Goal: Task Accomplishment & Management: Manage account settings

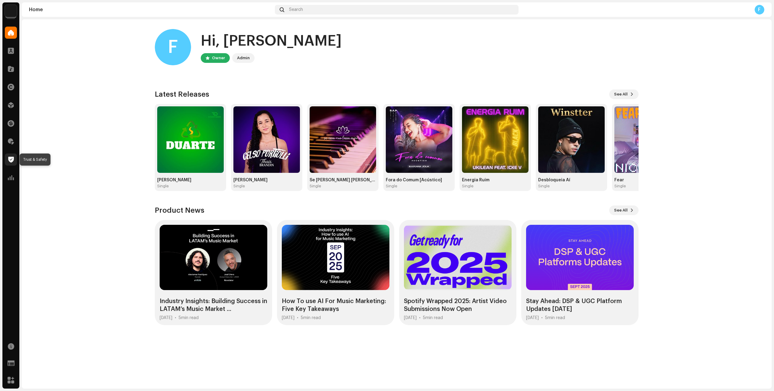
click at [10, 159] on span at bounding box center [11, 159] width 6 height 5
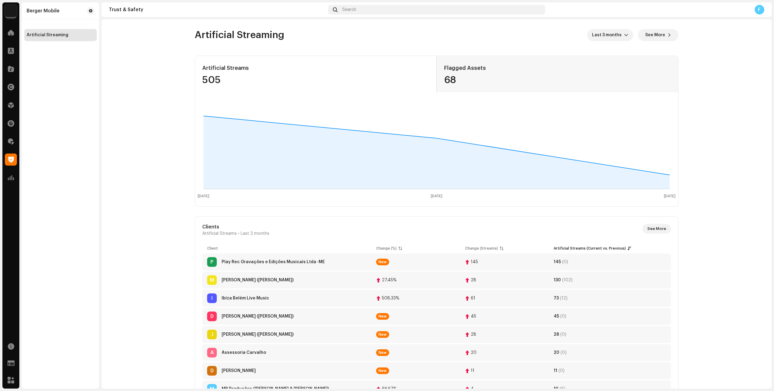
click at [252, 287] on td "M [PERSON_NAME] ([PERSON_NAME])" at bounding box center [286, 280] width 169 height 17
click at [253, 282] on div "Murilo Henrique de Farias Silva (Henrique Cowboy)" at bounding box center [258, 280] width 72 height 4
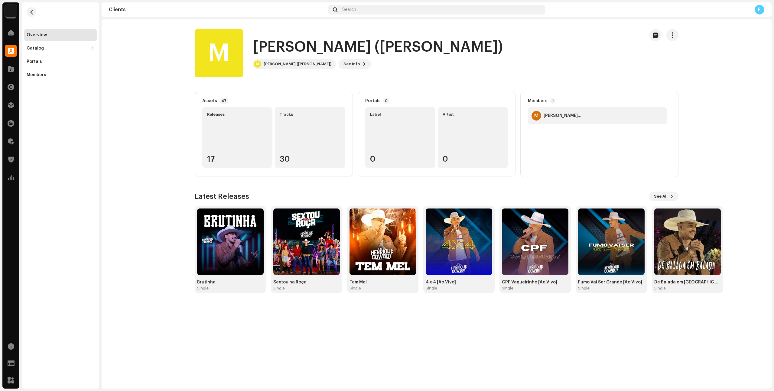
click at [229, 131] on div "Releases 17" at bounding box center [237, 137] width 70 height 60
click at [222, 224] on img at bounding box center [230, 242] width 67 height 67
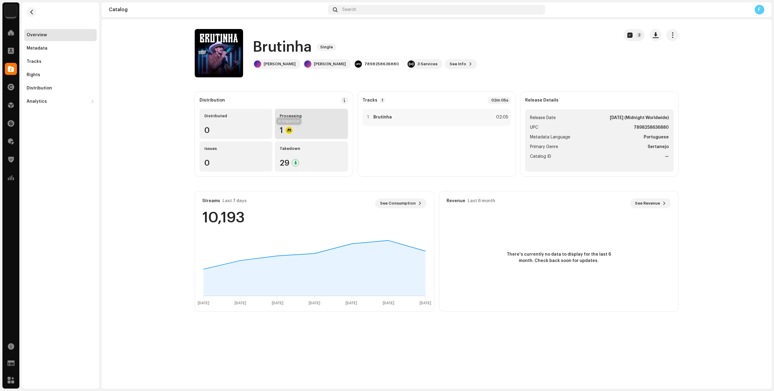
click at [289, 128] on div at bounding box center [288, 130] width 7 height 7
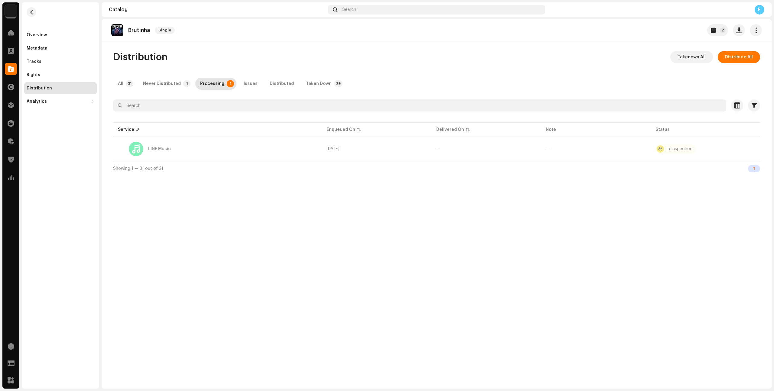
click at [15, 10] on img at bounding box center [11, 11] width 12 height 12
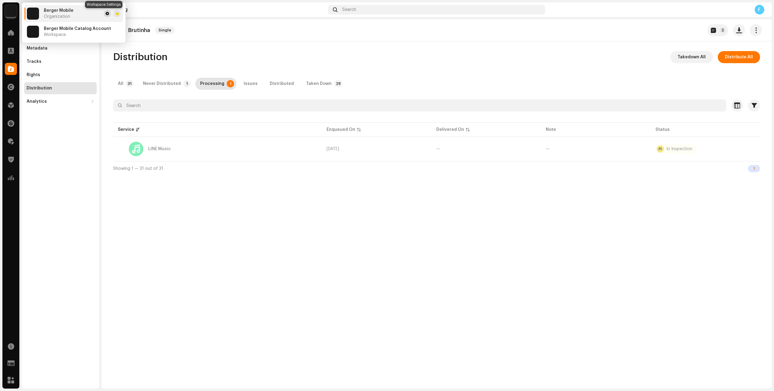
click at [106, 14] on span at bounding box center [108, 13] width 4 height 5
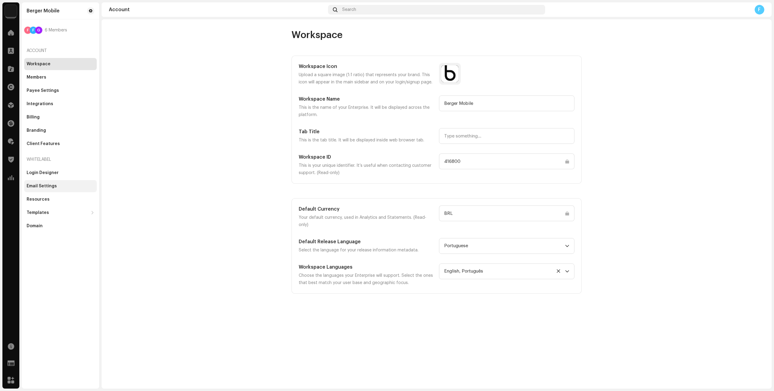
click at [45, 186] on div "Email Settings" at bounding box center [42, 186] width 30 height 5
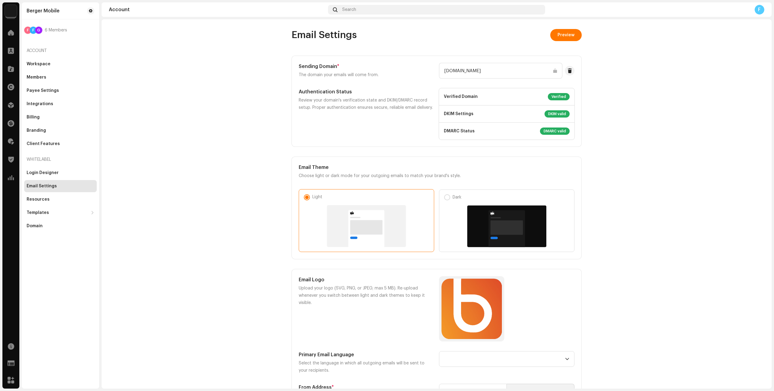
scroll to position [279, 0]
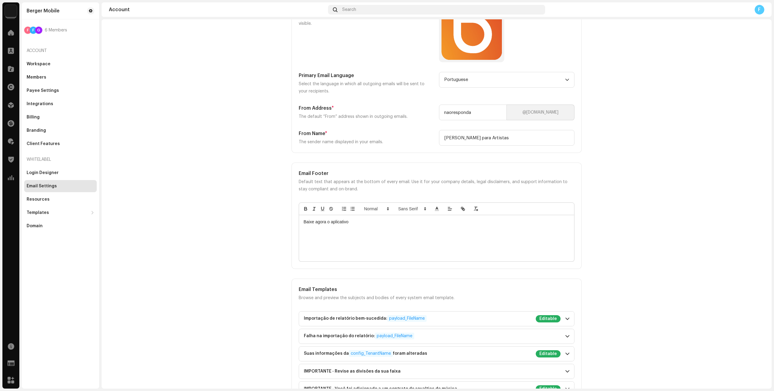
click at [601, 243] on account-emails "Email Settings Preview Sending Domain * The domain your emails will come from. …" at bounding box center [437, 311] width 670 height 1122
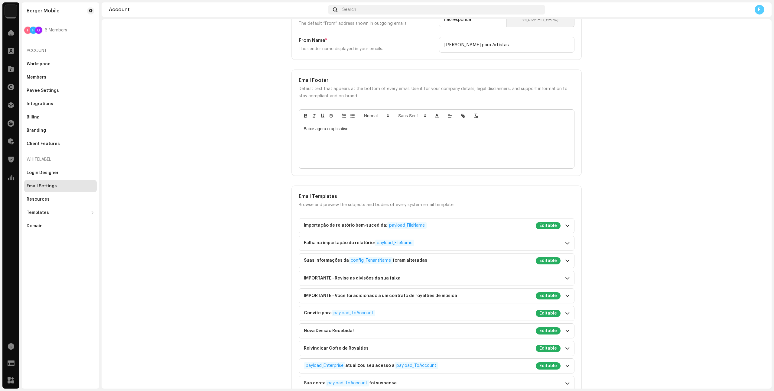
scroll to position [383, 0]
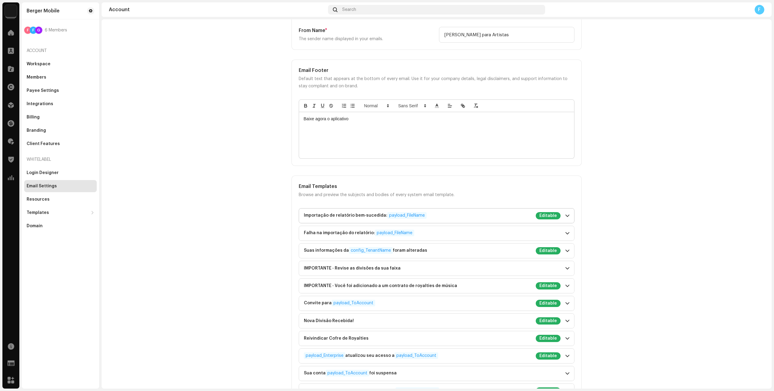
click at [566, 213] on p-accordion-header "Importação de relatório bem-sucedida: payload_FileName Editable" at bounding box center [436, 216] width 275 height 15
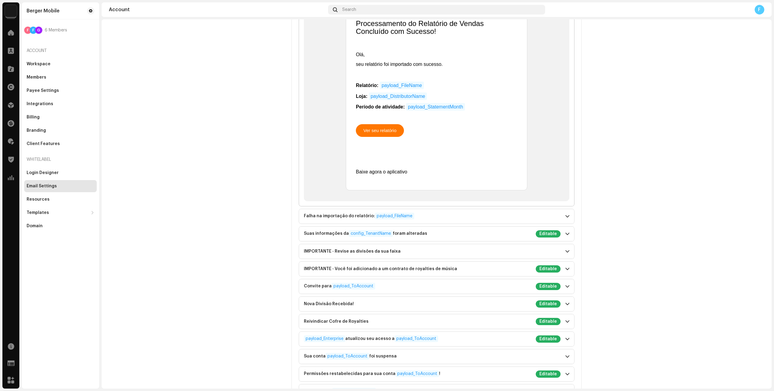
scroll to position [868, 0]
click at [458, 206] on p-accordion "Importação de relatório bem-sucedida: payload_FileName Editable Subject Importa…" at bounding box center [437, 218] width 276 height 991
click at [458, 212] on div "Falha na importação do relatório: payload_FileName" at bounding box center [432, 215] width 257 height 7
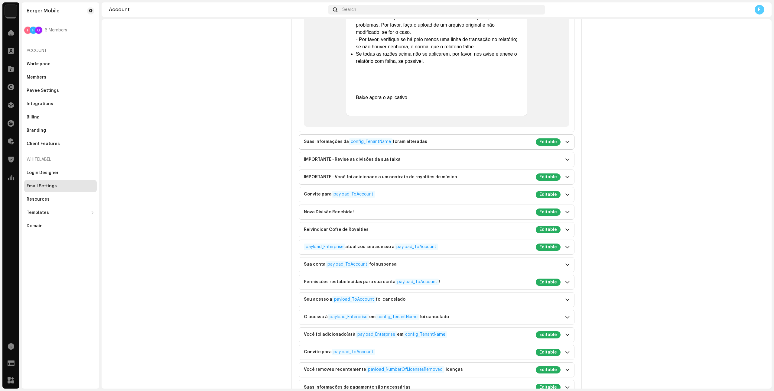
click at [482, 146] on div "Suas informações da config_TenantName foram alteradas Editable" at bounding box center [432, 141] width 257 height 7
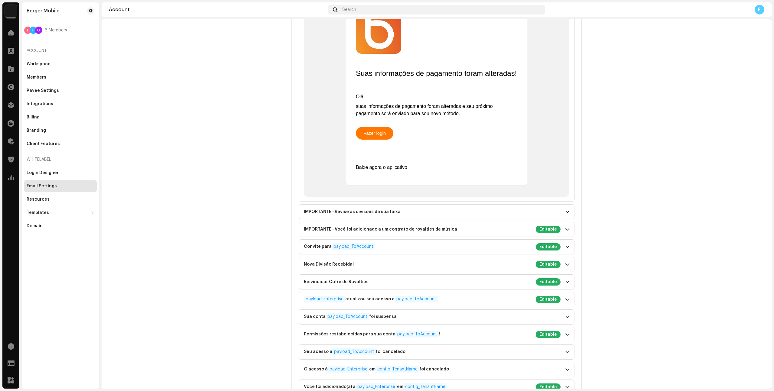
scroll to position [887, 0]
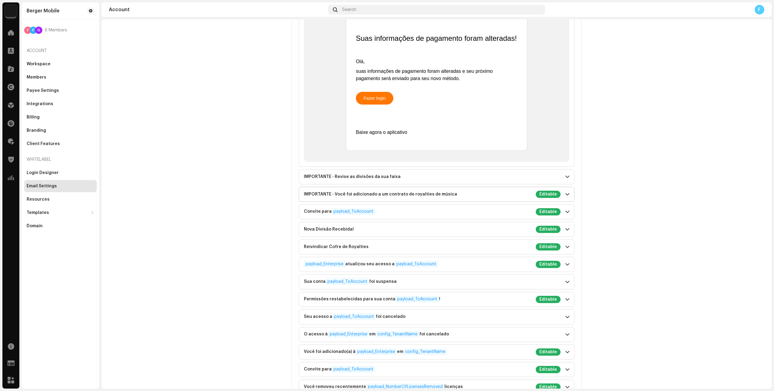
click at [472, 198] on div "IMPORTANTE - Você foi adicionado a um contrato de royalties de música Editable" at bounding box center [432, 194] width 257 height 7
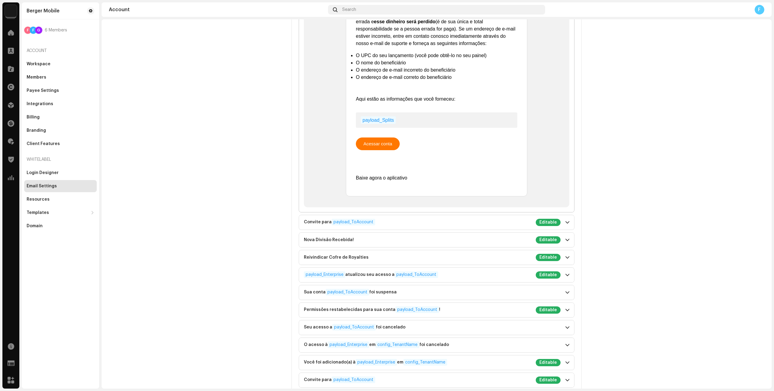
scroll to position [1033, 0]
click at [379, 226] on div "Convite para payload_ToAccount Editable" at bounding box center [432, 222] width 257 height 7
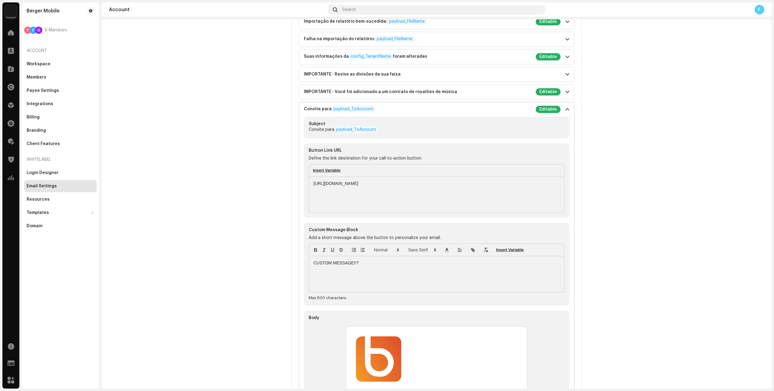
scroll to position [565, 0]
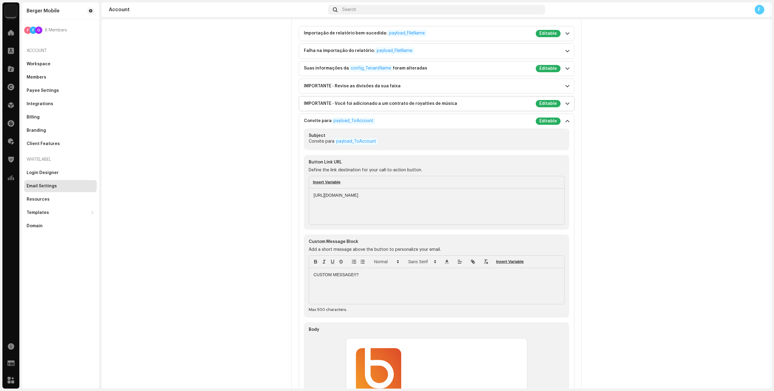
click at [431, 106] on div "IMPORTANTE - Você foi adicionado a um contrato de royalties de música Editable" at bounding box center [432, 103] width 257 height 7
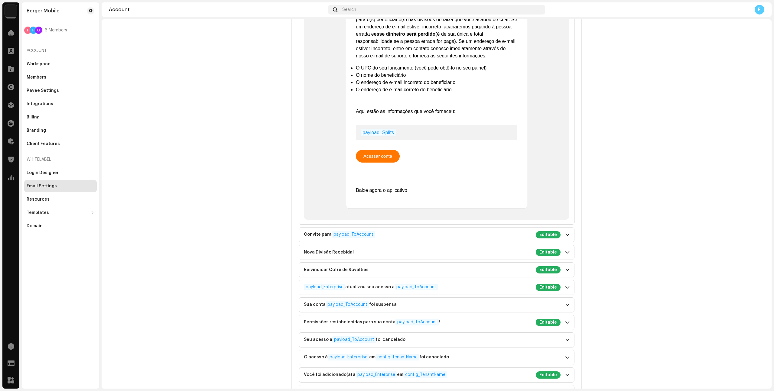
scroll to position [1027, 0]
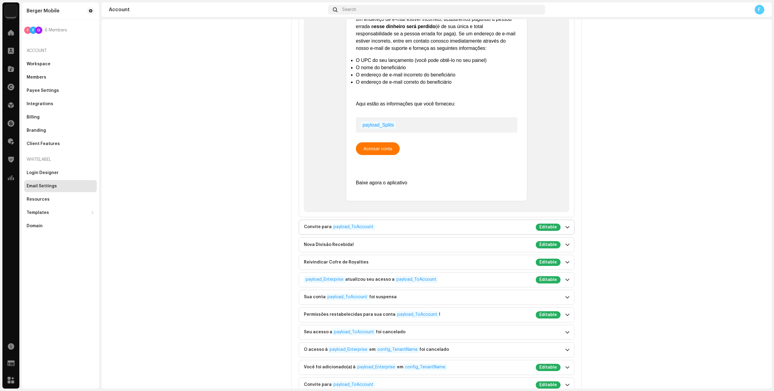
click at [419, 229] on div "Convite para payload_ToAccount Editable" at bounding box center [432, 227] width 257 height 7
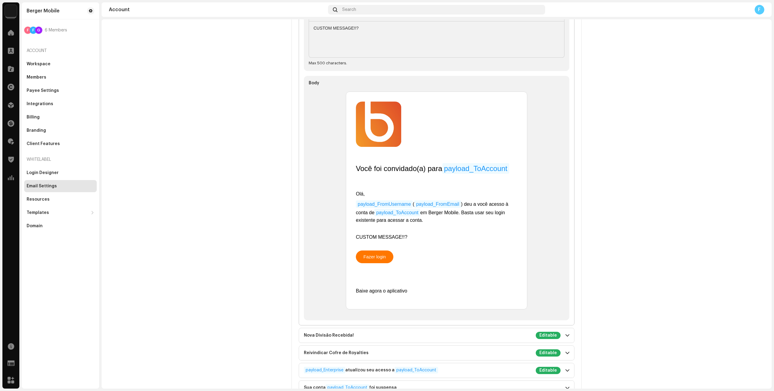
scroll to position [908, 0]
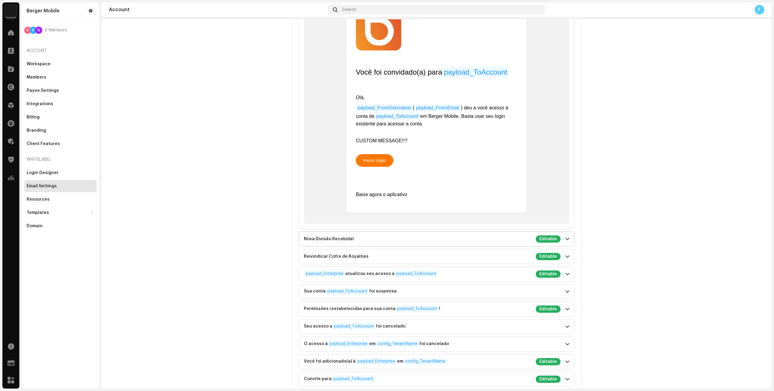
click at [371, 243] on div "Nova Divisão Recebida! Editable" at bounding box center [432, 239] width 257 height 7
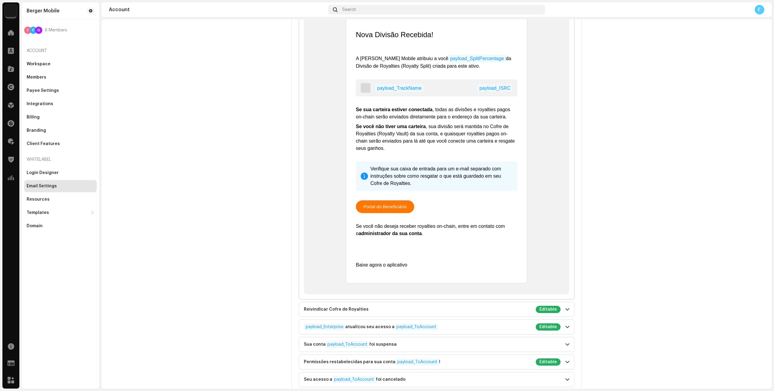
scroll to position [969, 0]
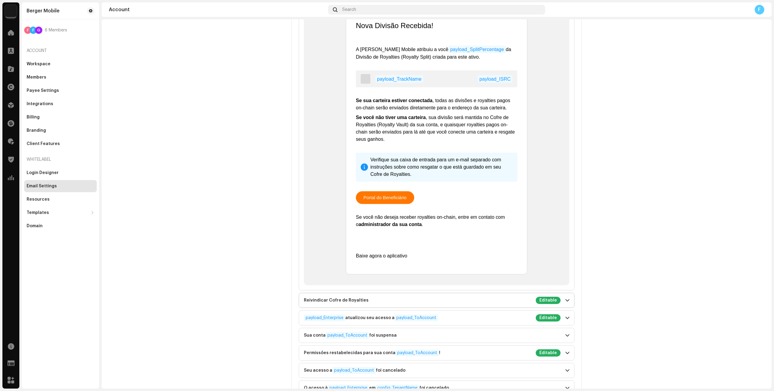
click at [376, 304] on div "Reivindicar Cofre de Royalties Editable" at bounding box center [432, 300] width 257 height 7
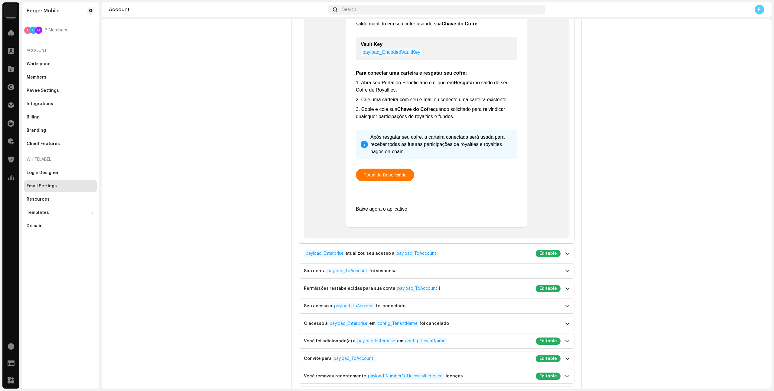
scroll to position [1034, 0]
click at [463, 257] on div "payload_Enterprise atualizou seu acesso a payload_ToAccount Editable" at bounding box center [432, 252] width 257 height 7
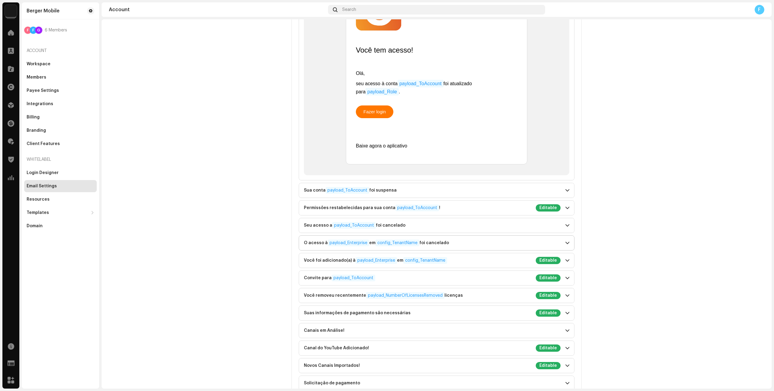
scroll to position [982, 0]
click at [462, 206] on div "Permissões restabelecidas para sua conta payload_ToAccount ! Editable" at bounding box center [432, 207] width 257 height 7
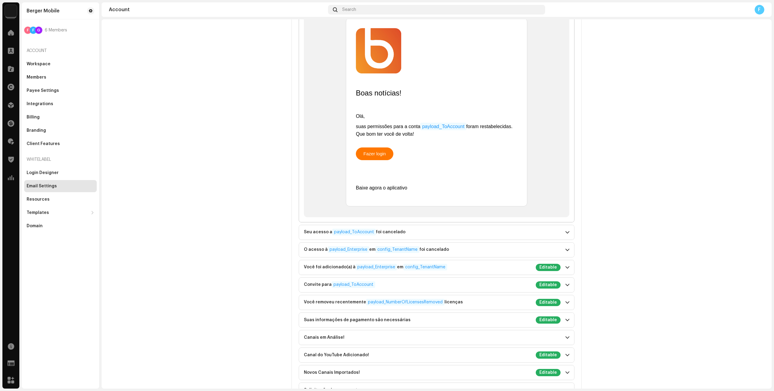
scroll to position [974, 0]
click at [471, 263] on div "Você foi adicionado(a) à payload_Enterprise em config_TenantName Editable" at bounding box center [432, 266] width 257 height 7
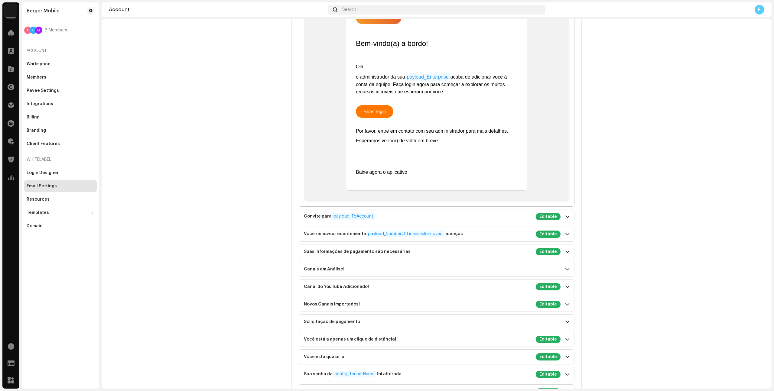
scroll to position [1075, 0]
click at [461, 220] on div "Convite para payload_ToAccount Editable" at bounding box center [432, 216] width 257 height 7
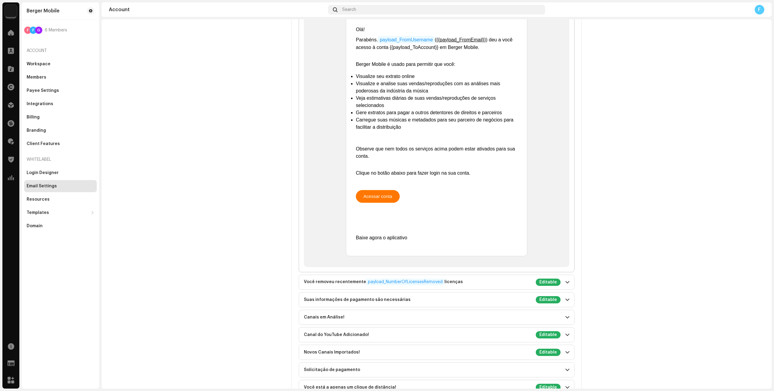
scroll to position [1068, 0]
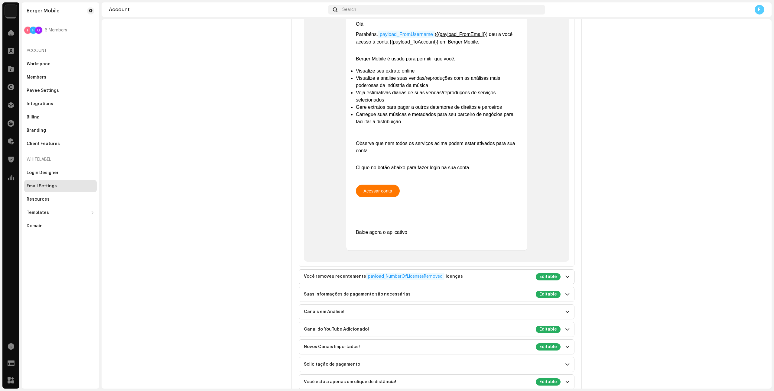
click at [476, 273] on div "Você removeu recentemente payload_NumberOfLicensesRemoved licenças Editable" at bounding box center [432, 276] width 257 height 7
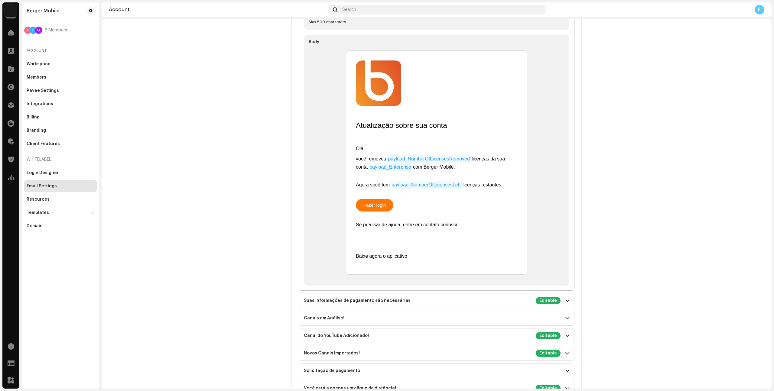
scroll to position [1063, 0]
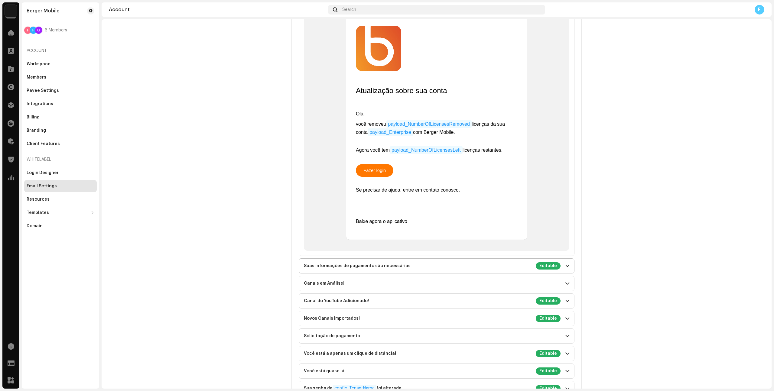
click at [438, 262] on div "Suas informações de pagamento são necessárias Editable" at bounding box center [432, 265] width 257 height 7
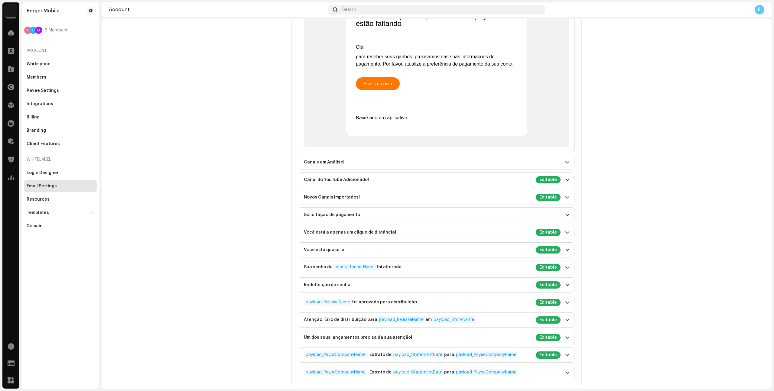
scroll to position [1157, 0]
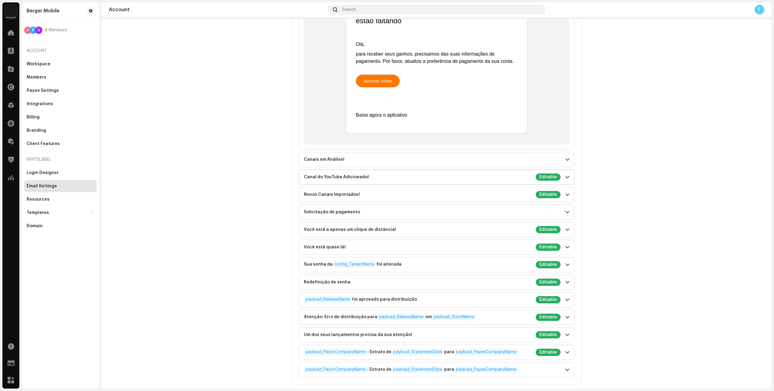
click at [405, 181] on div "Canal do YouTube Adicionado! Editable" at bounding box center [432, 177] width 257 height 7
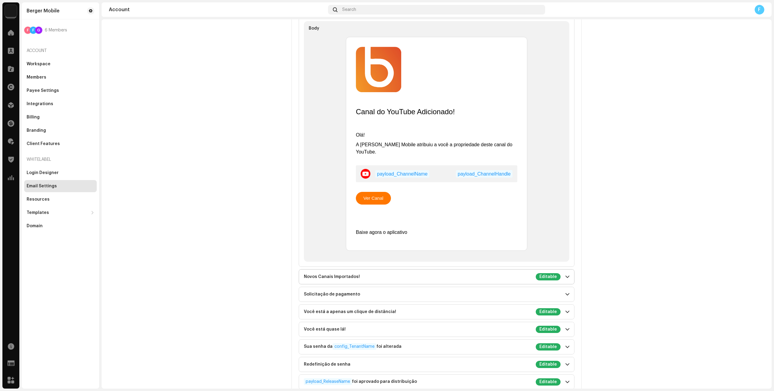
scroll to position [1096, 0]
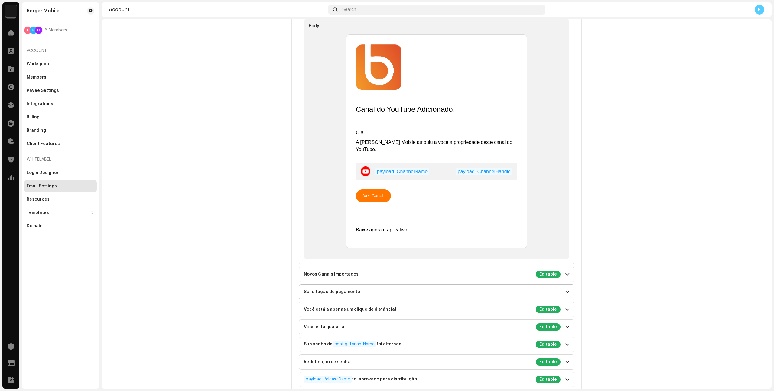
click at [399, 287] on p-accordion-header "Solicitação de pagamento" at bounding box center [436, 292] width 275 height 15
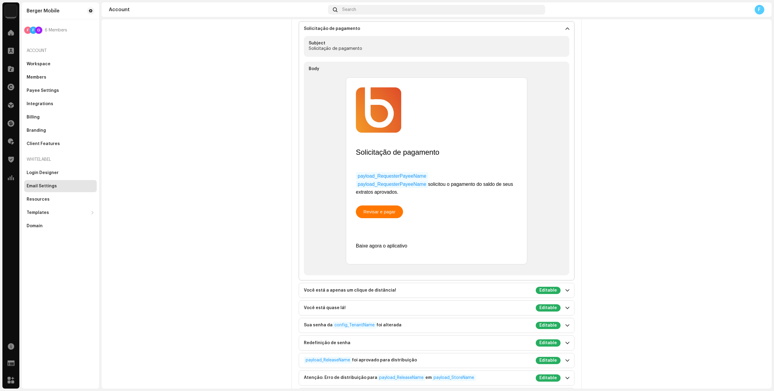
scroll to position [921, 0]
click at [475, 283] on p-accordion-header "Você está a apenas um clique de distância! Editable" at bounding box center [436, 290] width 275 height 15
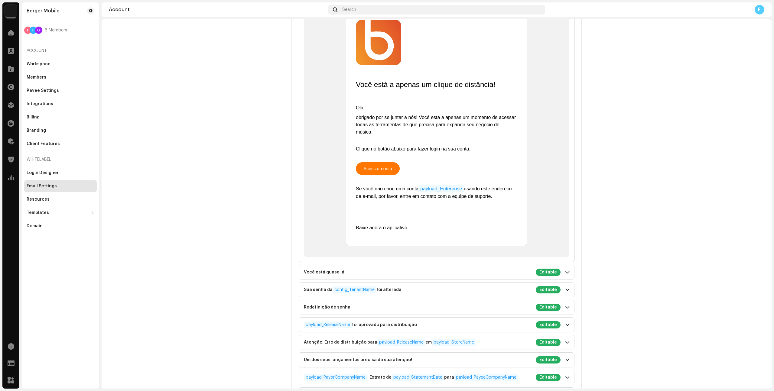
scroll to position [1096, 0]
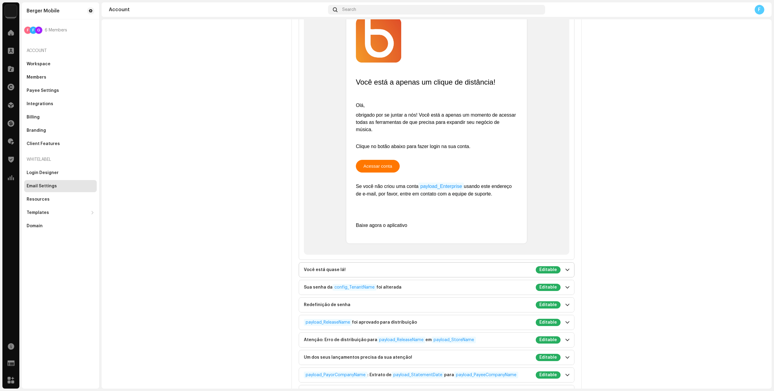
click at [374, 274] on div "Você está quase lá! Editable" at bounding box center [432, 269] width 257 height 7
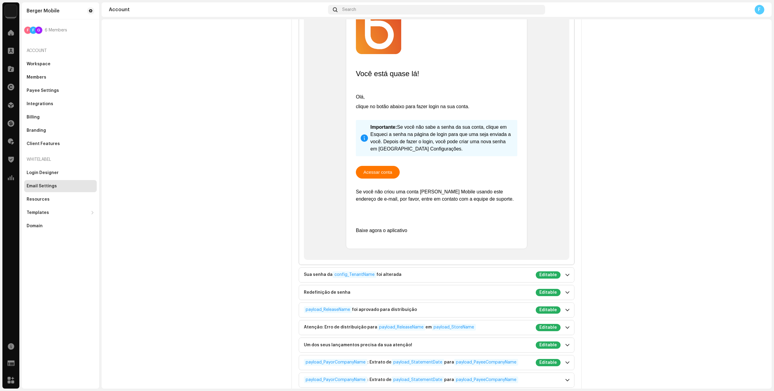
scroll to position [1202, 0]
click at [423, 271] on div "Sua senha da config_TenantName foi alterada Editable" at bounding box center [432, 274] width 257 height 7
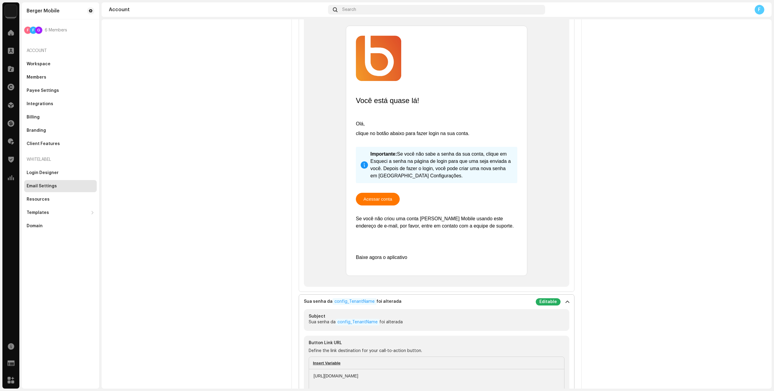
scroll to position [1173, 0]
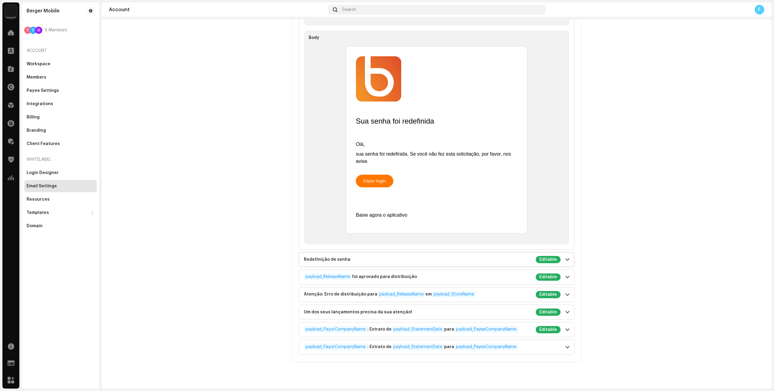
click at [421, 256] on div "Redefinição de senha Editable" at bounding box center [432, 259] width 257 height 7
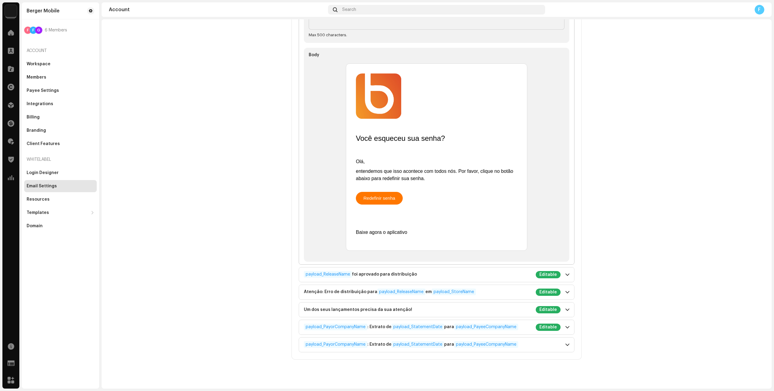
scroll to position [1093, 0]
click at [439, 275] on div "payload_ReleaseName foi aprovado para distribuição Editable" at bounding box center [432, 276] width 257 height 7
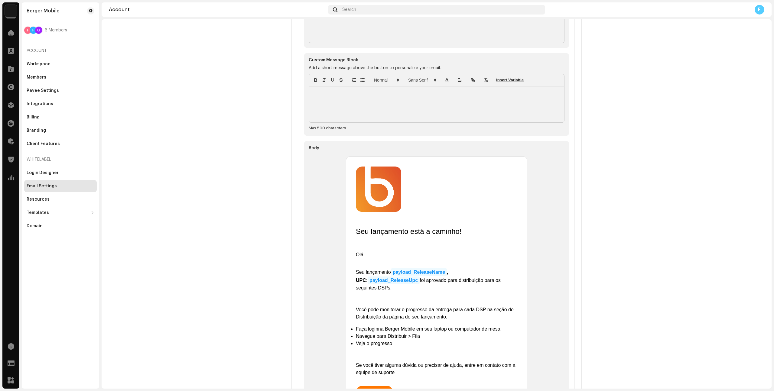
scroll to position [1098, 0]
click at [371, 109] on div at bounding box center [436, 104] width 255 height 36
click at [462, 372] on span "Save Changes" at bounding box center [453, 373] width 31 height 12
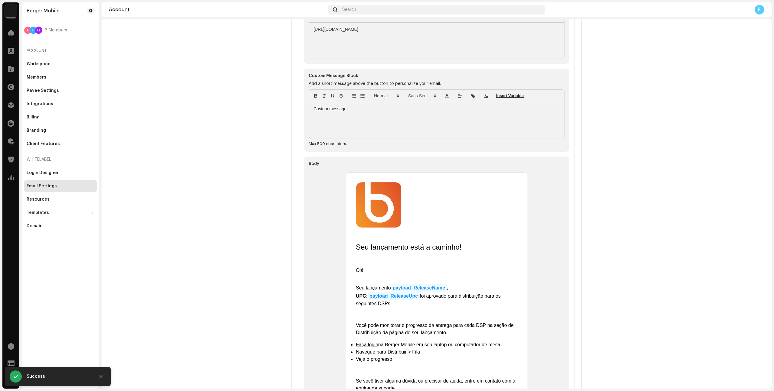
scroll to position [1070, 0]
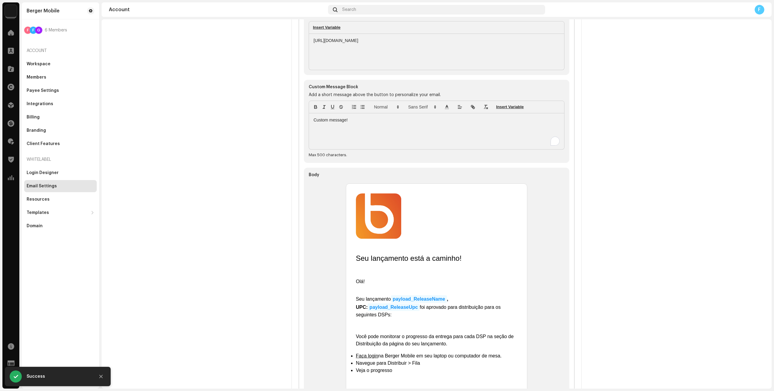
click at [379, 130] on div "Custom message!" at bounding box center [436, 131] width 255 height 36
click at [457, 375] on span "Save Changes" at bounding box center [453, 373] width 31 height 12
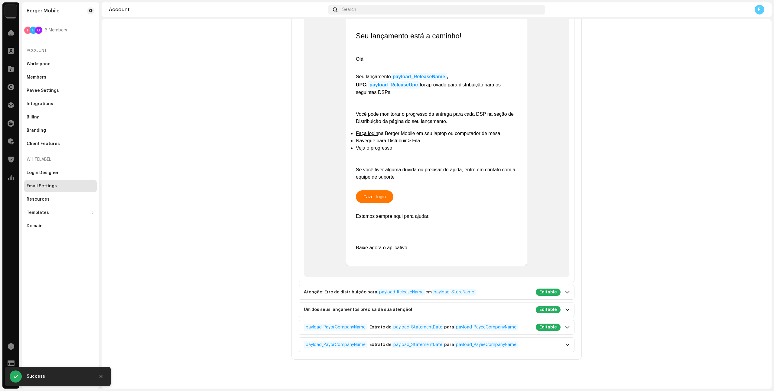
scroll to position [1291, 0]
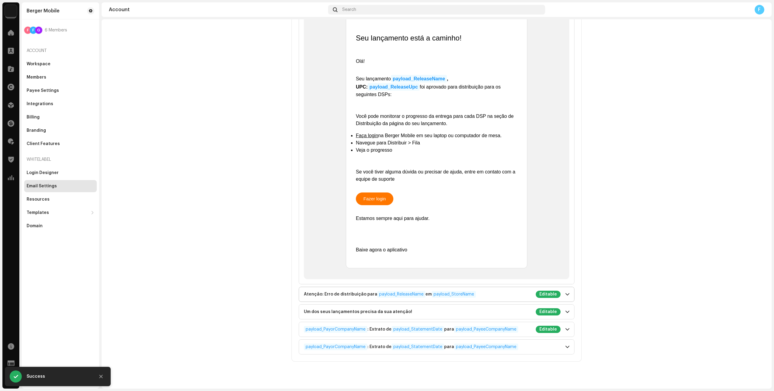
click at [509, 296] on p-accordion-header "Atenção: Erro de distribuição para payload_ReleaseName em payload_StoreName Edi…" at bounding box center [436, 294] width 275 height 15
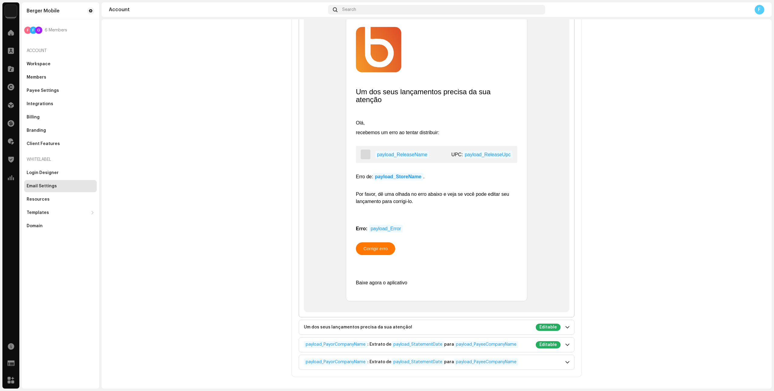
scroll to position [1270, 0]
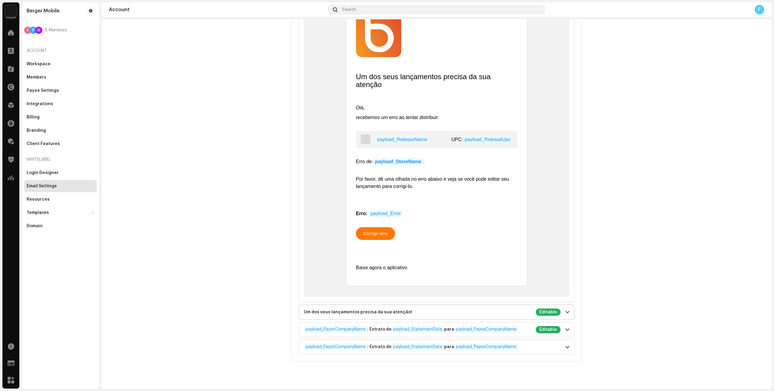
click at [467, 316] on p-accordion-header "Um dos seus lançamentos precisa da sua atenção! Editable" at bounding box center [436, 312] width 275 height 15
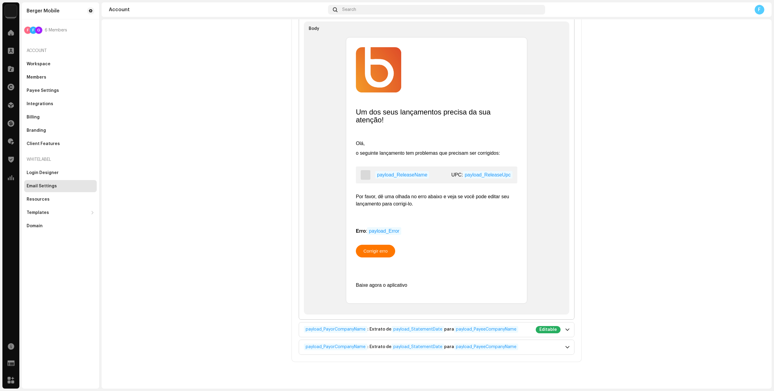
scroll to position [982, 0]
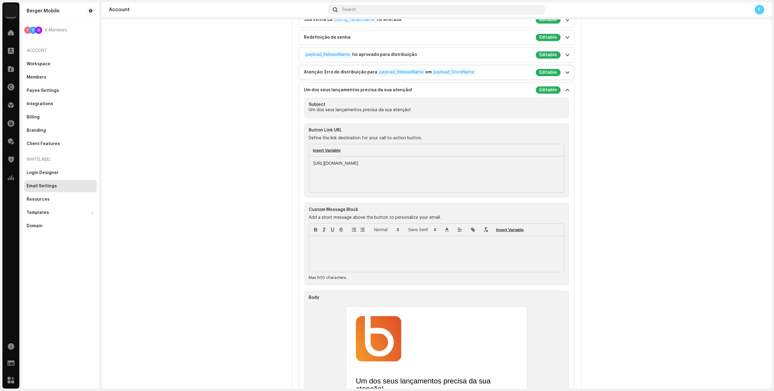
click at [491, 75] on div "Atenção: Erro de distribuição para payload_ReleaseName em payload_StoreName Edi…" at bounding box center [432, 72] width 257 height 7
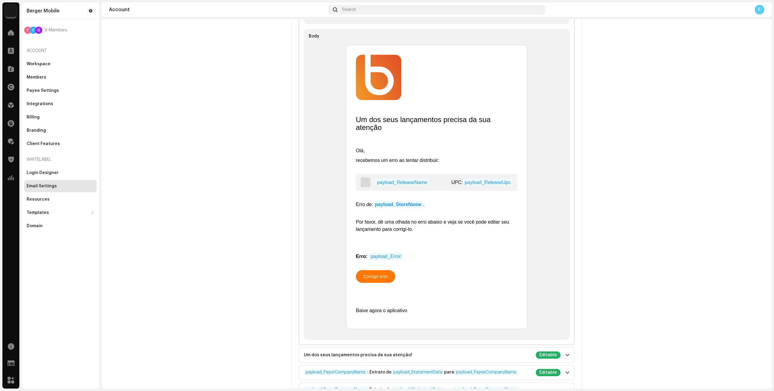
scroll to position [1270, 0]
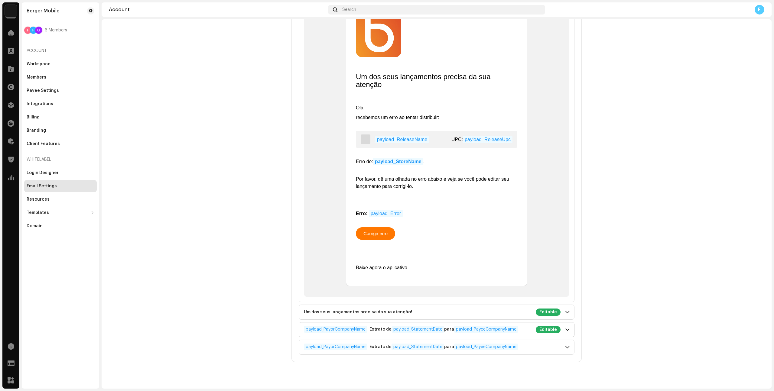
click at [526, 326] on div "payload_PayorCompanyName : Extrato de payload_StatementDate para payload_PayeeC…" at bounding box center [432, 329] width 257 height 7
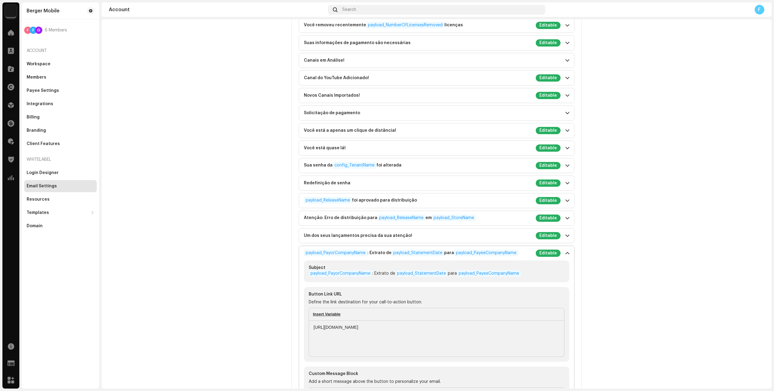
scroll to position [725, 0]
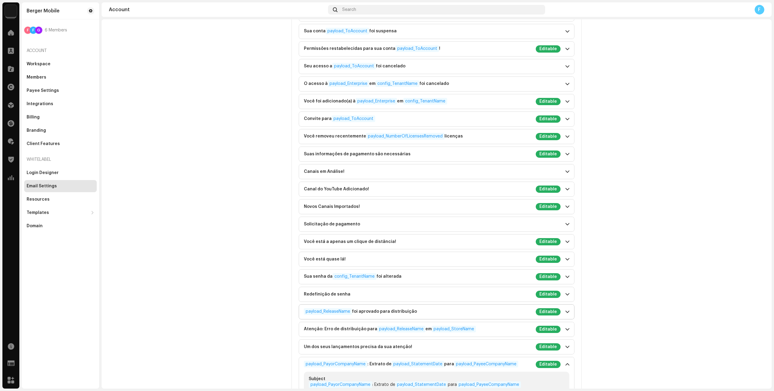
click at [479, 315] on div "payload_ReleaseName foi aprovado para distribuição Editable" at bounding box center [432, 311] width 257 height 7
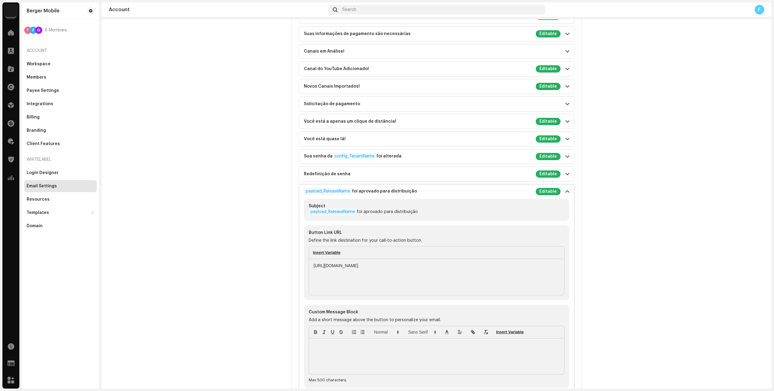
scroll to position [846, 0]
drag, startPoint x: 300, startPoint y: 190, endPoint x: 408, endPoint y: 190, distance: 108.0
click at [408, 190] on p-accordion-header "payload_ReleaseName foi aprovado para distribuição Editable" at bounding box center [436, 191] width 275 height 15
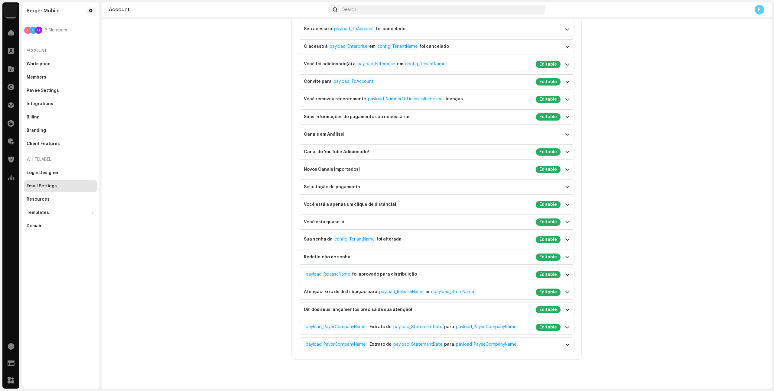
scroll to position [762, 0]
click at [423, 241] on div "Sua senha da config_TenantName foi alterada Editable" at bounding box center [432, 239] width 257 height 7
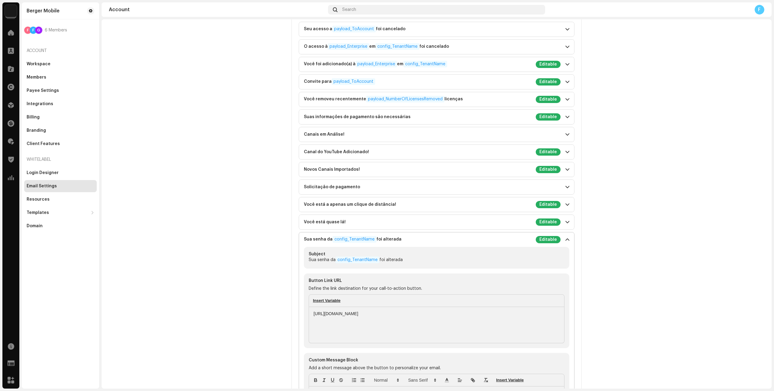
click at [423, 241] on div "Sua senha da config_TenantName foi alterada Editable" at bounding box center [432, 239] width 257 height 7
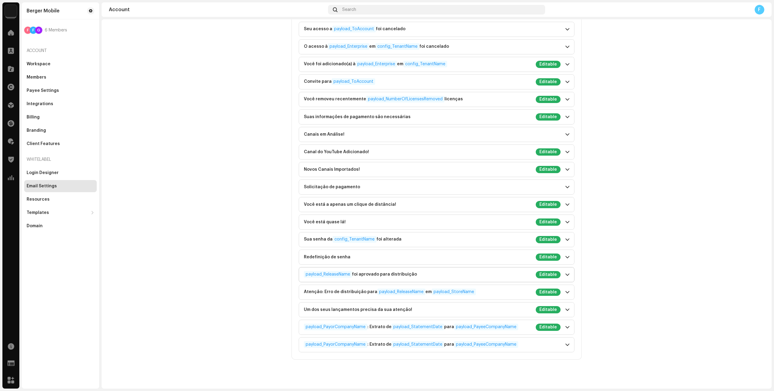
click at [462, 274] on div "payload_ReleaseName foi aprovado para distribuição Editable" at bounding box center [432, 274] width 257 height 7
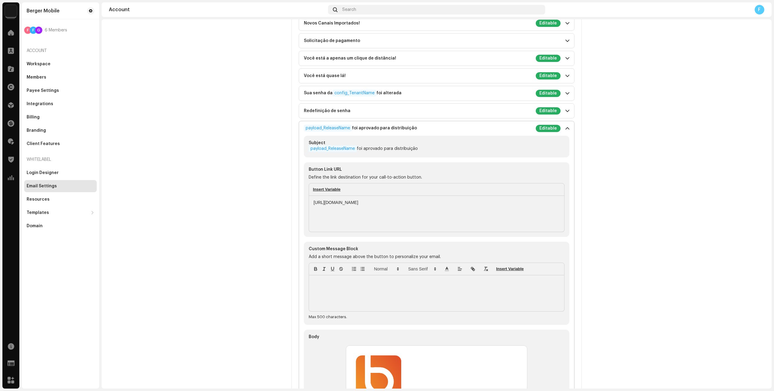
scroll to position [910, 0]
click at [322, 168] on strong "Button Link URL" at bounding box center [325, 168] width 33 height 4
copy strong "Button Link URL"
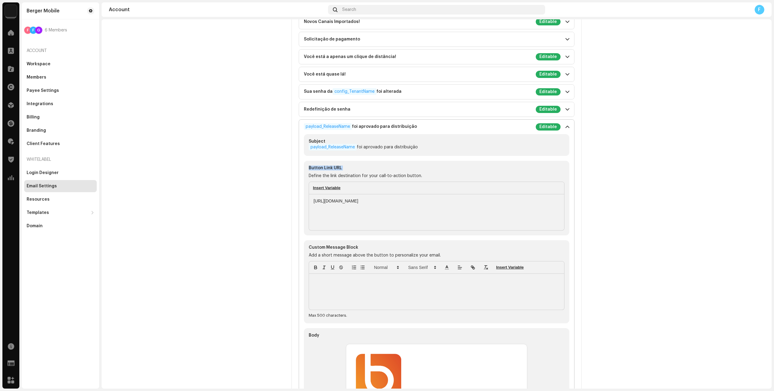
click at [352, 201] on p "https://artistas.bergermobile.com.br/login" at bounding box center [437, 201] width 246 height 6
copy p "https://artistas.bergermobile.com.br/login"
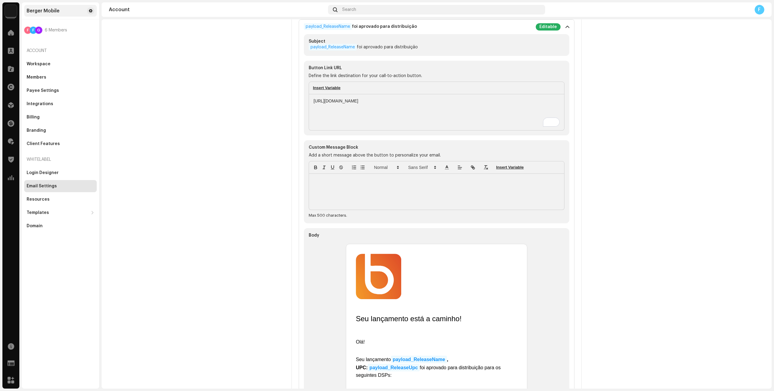
scroll to position [1050, 0]
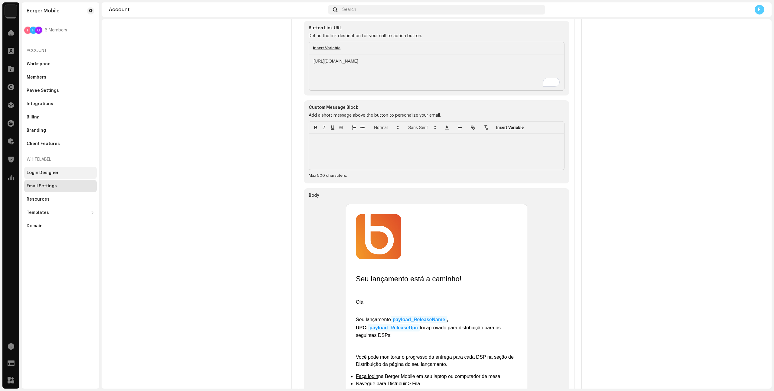
click at [53, 170] on div "Login Designer" at bounding box center [60, 173] width 73 height 12
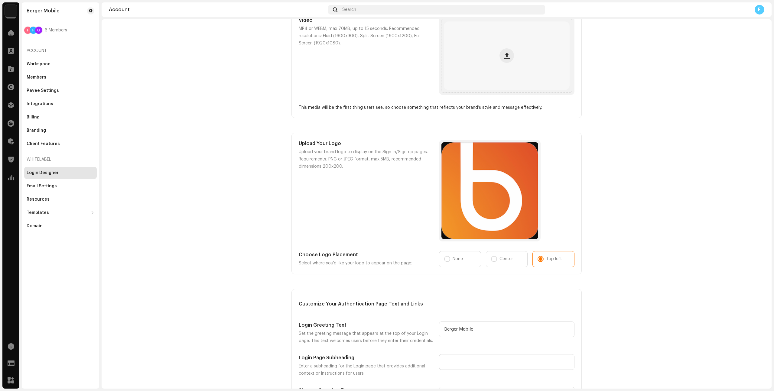
scroll to position [277, 0]
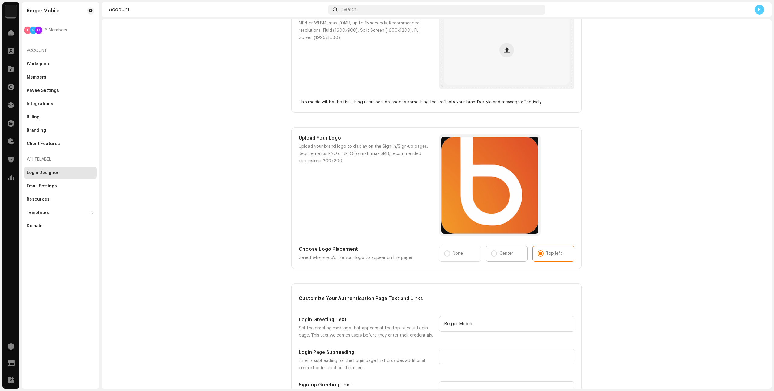
click at [500, 255] on p "Center" at bounding box center [507, 254] width 14 height 6
click at [497, 255] on input "Center" at bounding box center [494, 254] width 6 height 6
radio input "true"
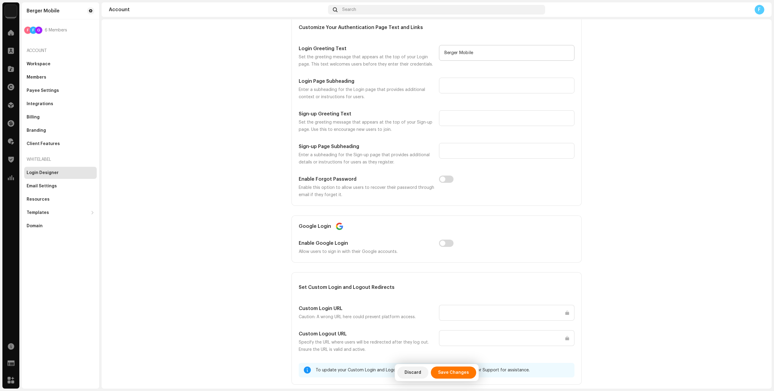
scroll to position [574, 0]
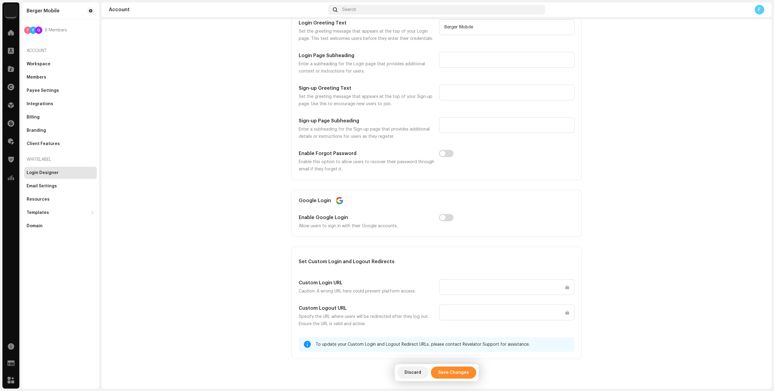
click at [444, 368] on span "Save Changes" at bounding box center [453, 373] width 31 height 12
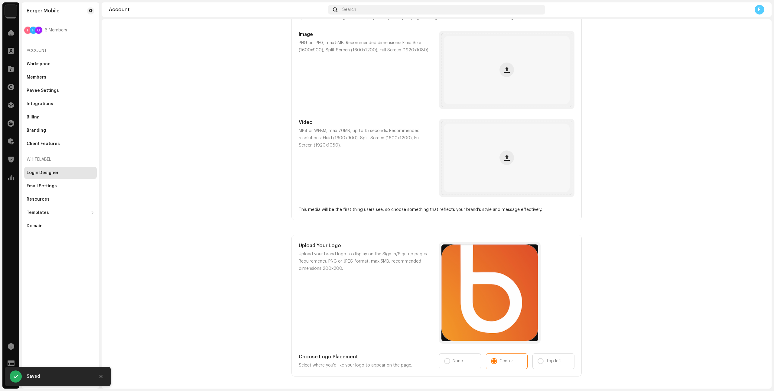
scroll to position [0, 0]
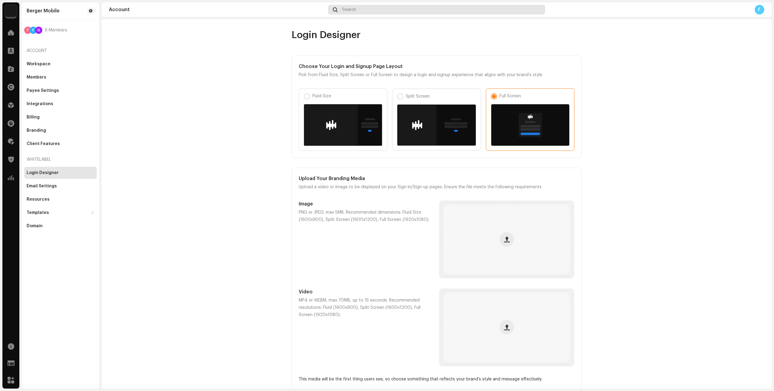
click at [344, 11] on span "Search" at bounding box center [349, 9] width 14 height 5
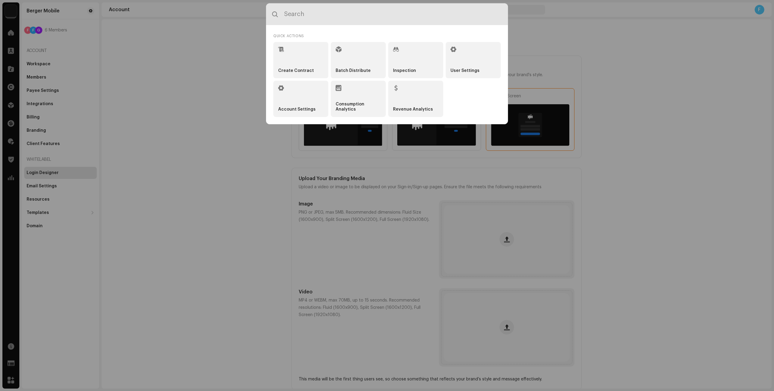
click at [343, 12] on input "text" at bounding box center [387, 14] width 242 height 22
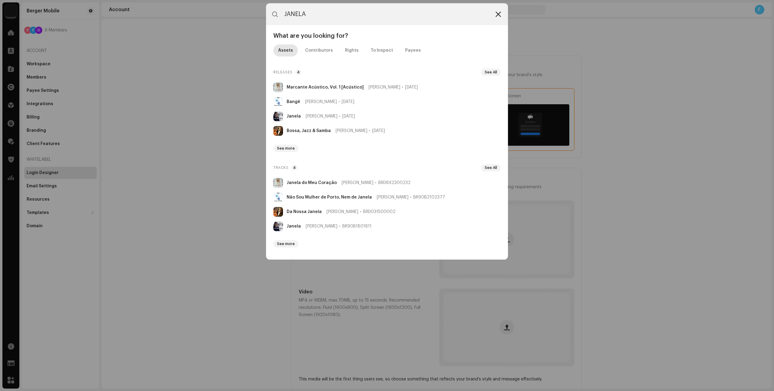
type input "JANELA"
click at [497, 15] on icon at bounding box center [498, 14] width 5 height 5
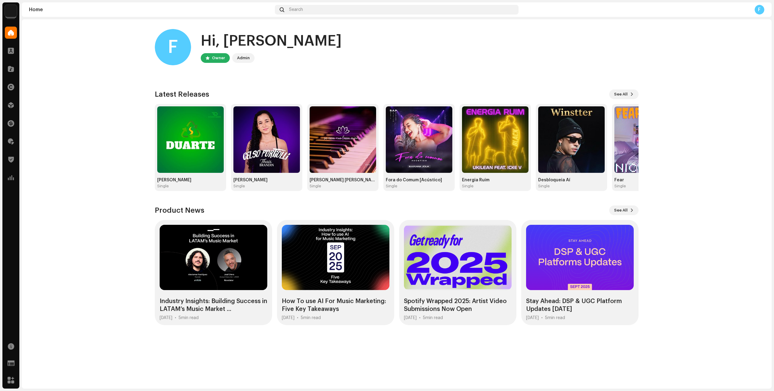
click at [704, 62] on home-home "F Hi, Fabio Owner Admin Check out the latest Product Updates for Check Product …" at bounding box center [397, 177] width 750 height 316
